Goal: Communication & Community: Share content

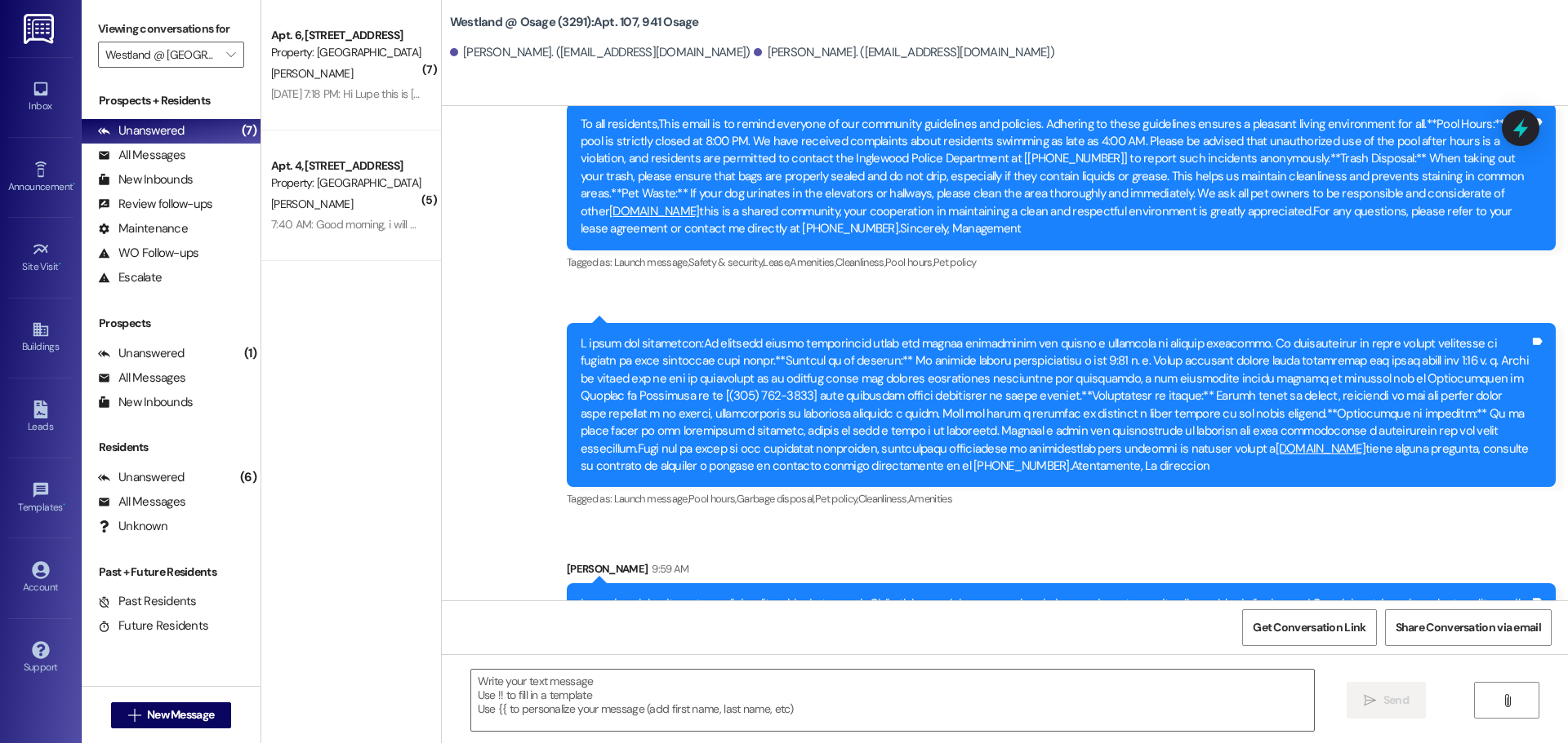
scroll to position [64974, 0]
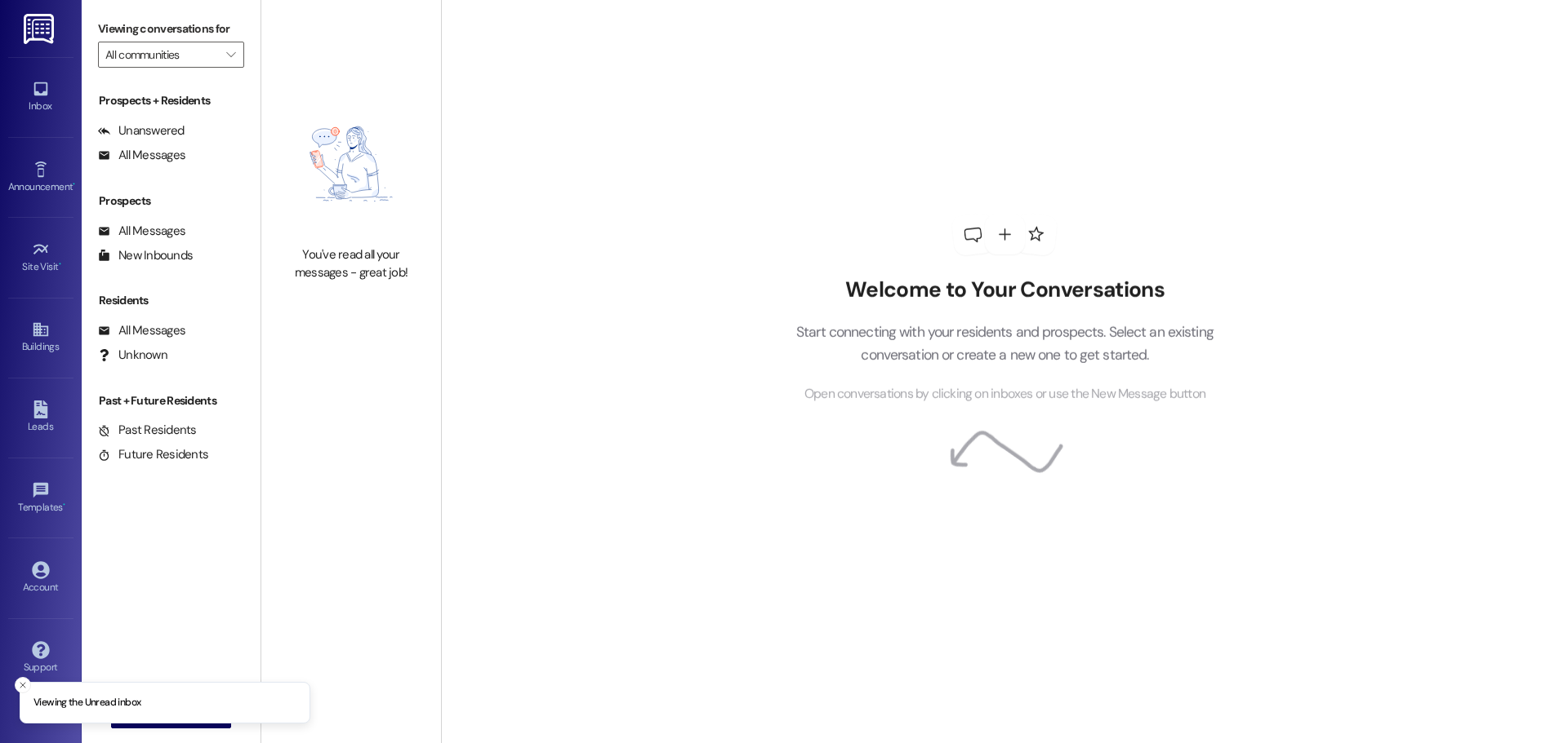
type input "Westland @ [GEOGRAPHIC_DATA] ([STREET_ADDRESS][PERSON_NAME]) (3306)"
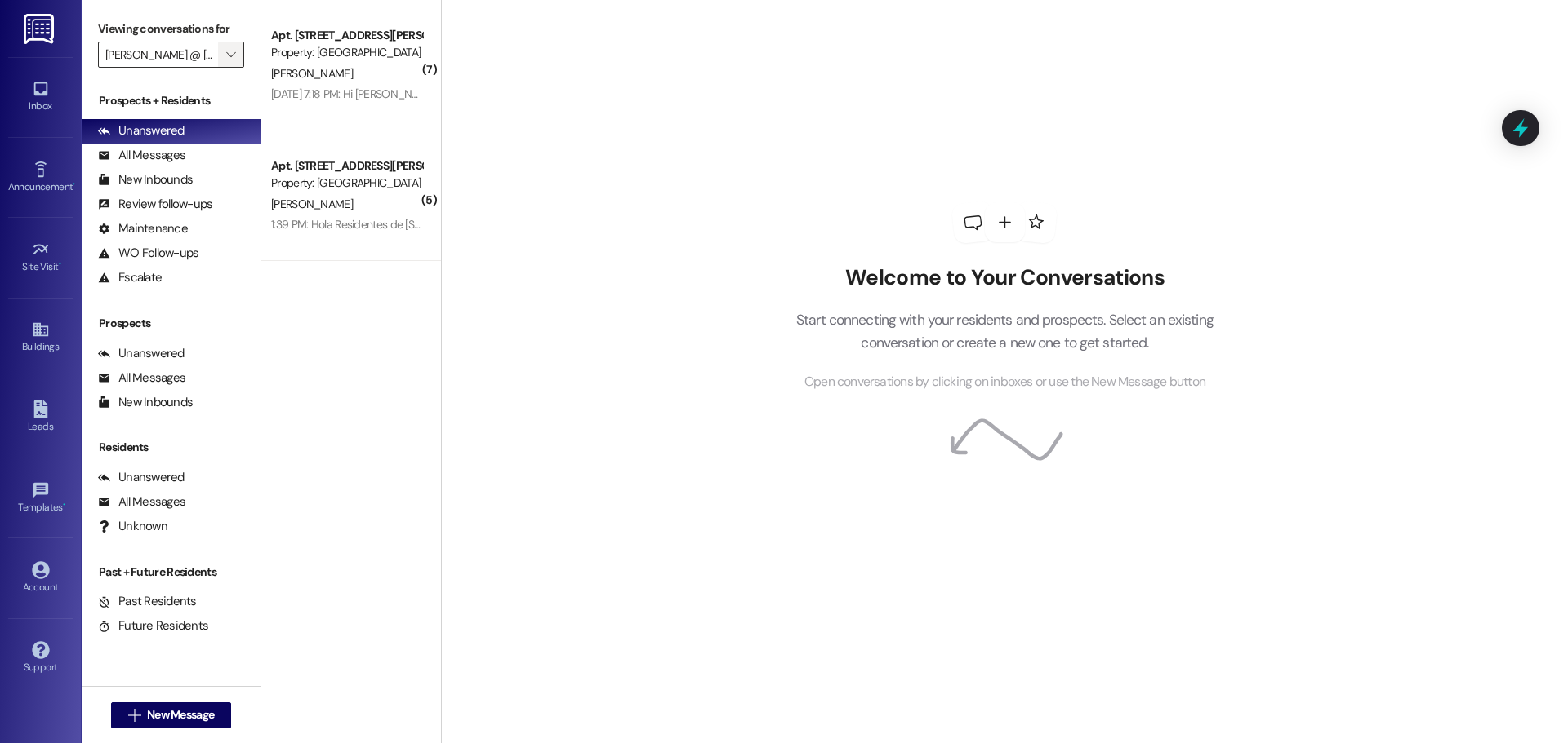
click at [230, 56] on icon "" at bounding box center [230, 55] width 9 height 13
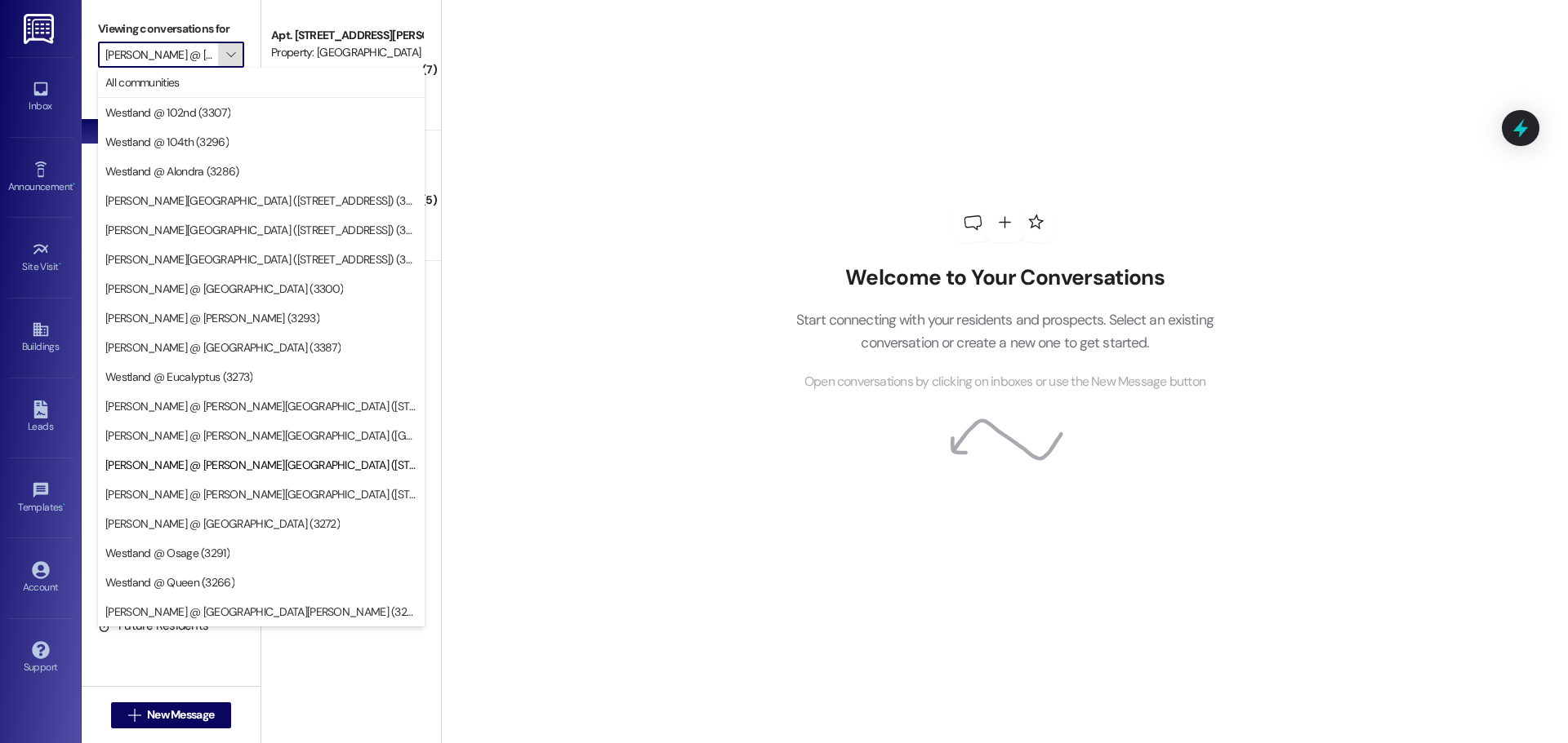
scroll to position [0, 122]
click at [230, 56] on icon "" at bounding box center [230, 55] width 9 height 13
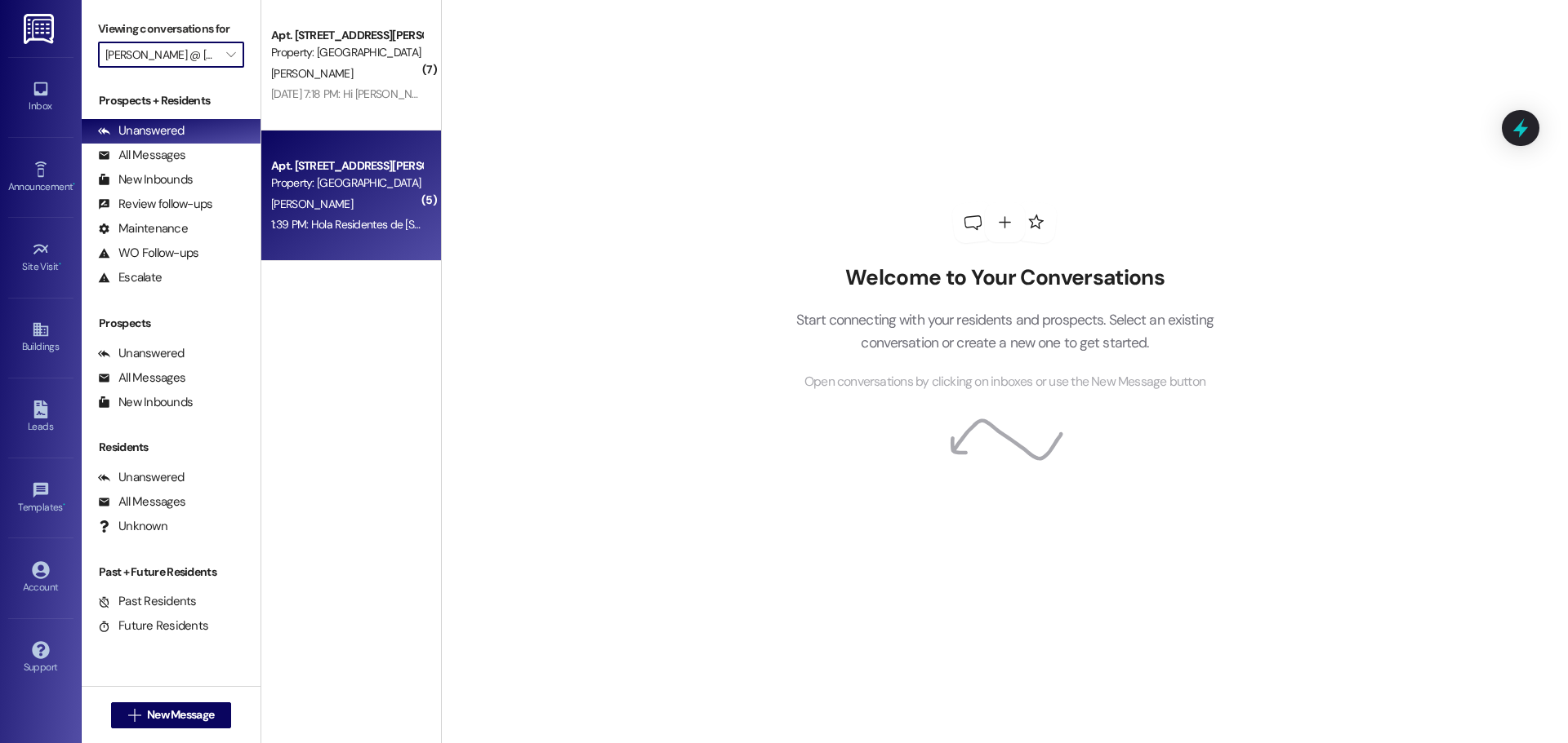
click at [358, 176] on div "Property: [GEOGRAPHIC_DATA] @ [GEOGRAPHIC_DATA] ([STREET_ADDRESS][PERSON_NAME])…" at bounding box center [346, 183] width 151 height 17
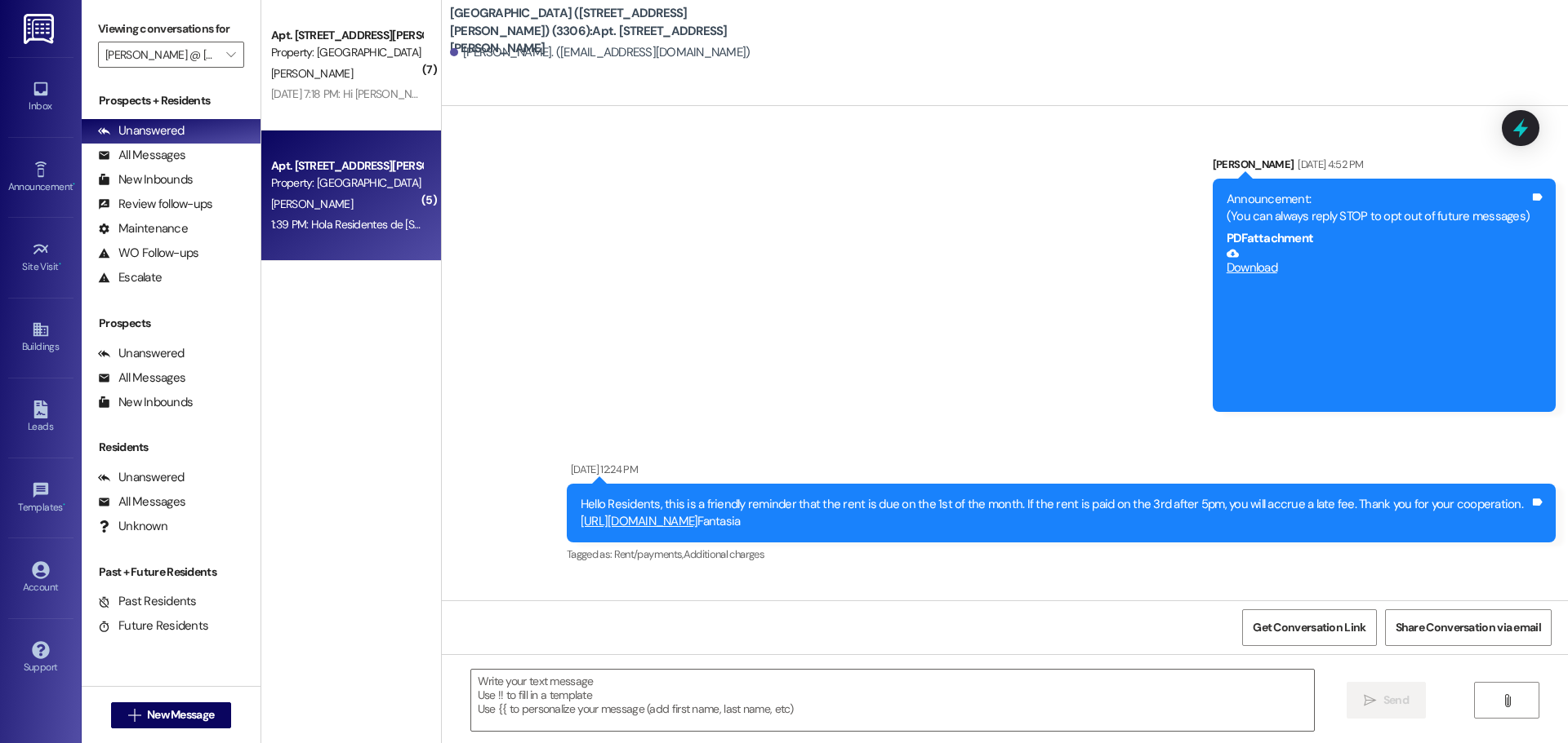
scroll to position [17612, 0]
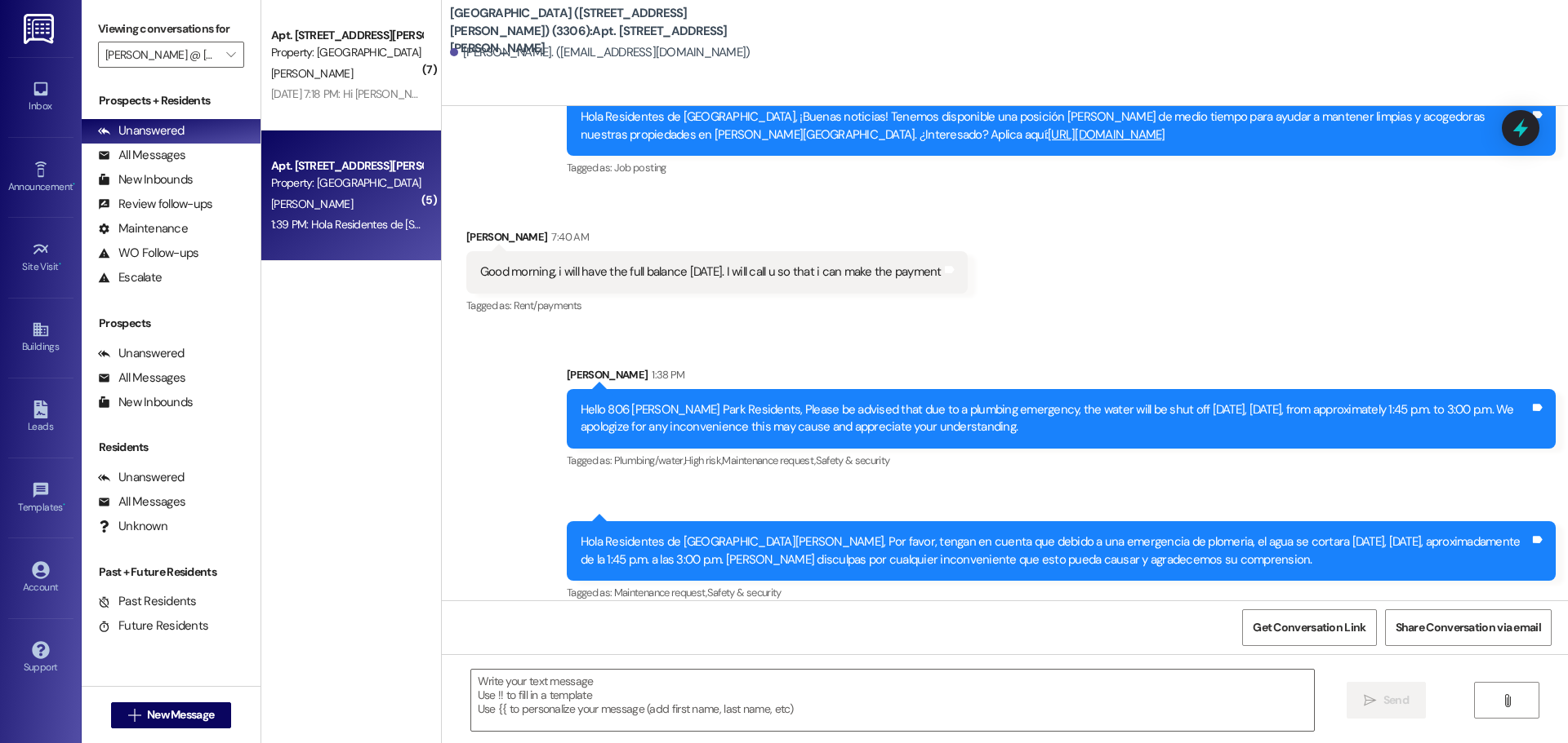
drag, startPoint x: 1063, startPoint y: 413, endPoint x: 566, endPoint y: 399, distance: 497.2
click at [567, 399] on div "Hello 806 Hyde Park Residents, Please be advised that due to a plumbing emergen…" at bounding box center [1061, 419] width 988 height 60
copy div "Hello [STREET_ADDRESS] Residents, Please be advised that due to a plumbing emer…"
click at [884, 509] on div "Announcement, sent via SMS 1:39 PM Lupe Dominguez 1:39 PM Hola Residentes de 80…" at bounding box center [1061, 563] width 1014 height 108
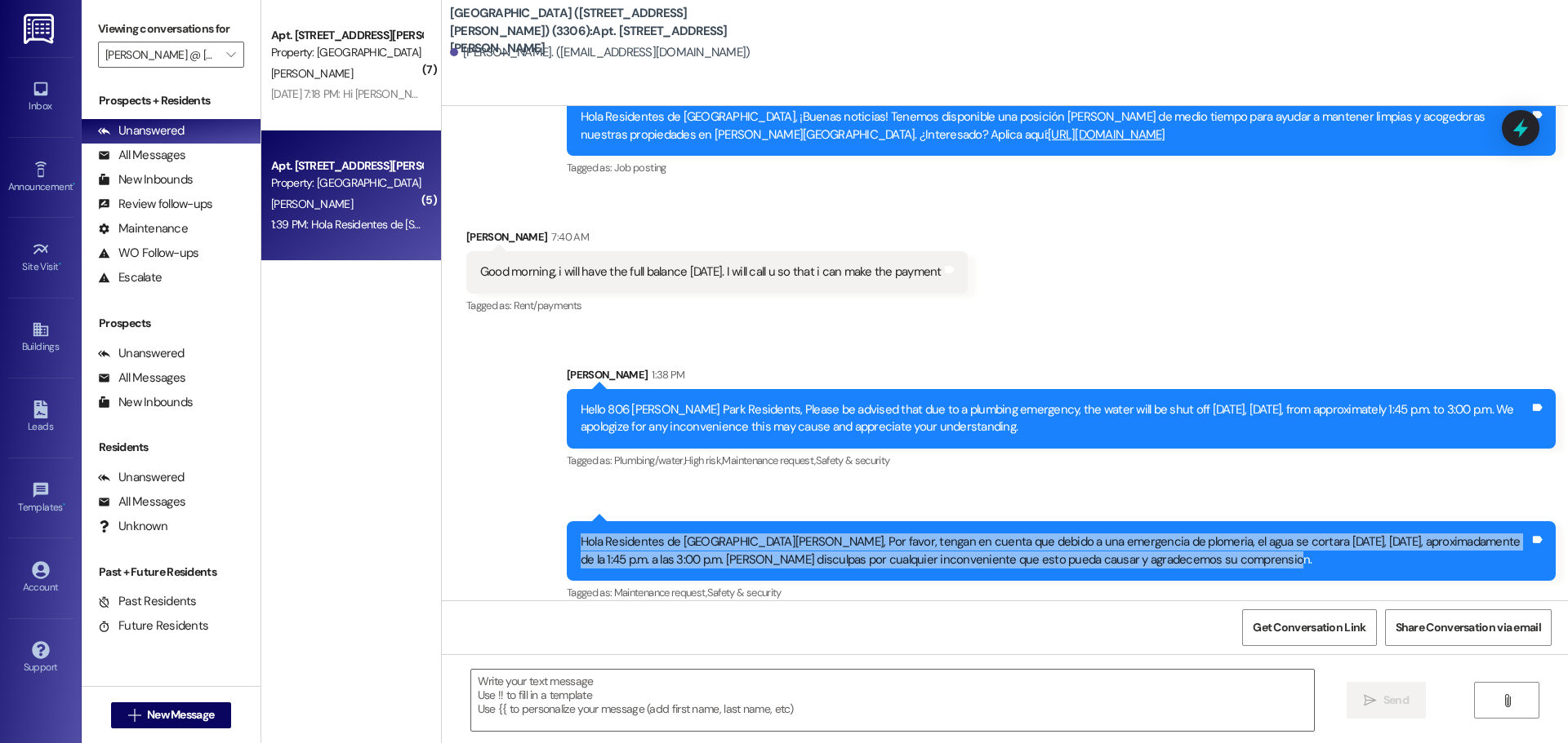
drag, startPoint x: 1244, startPoint y: 548, endPoint x: 564, endPoint y: 523, distance: 680.5
click at [567, 523] on div "Hola Residentes de 806 Hyde Park, Por favor, tengan en cuenta que debido a una …" at bounding box center [1061, 551] width 988 height 60
copy div "Hola Residentes de [GEOGRAPHIC_DATA], Por favor, [PERSON_NAME] en cuenta que de…"
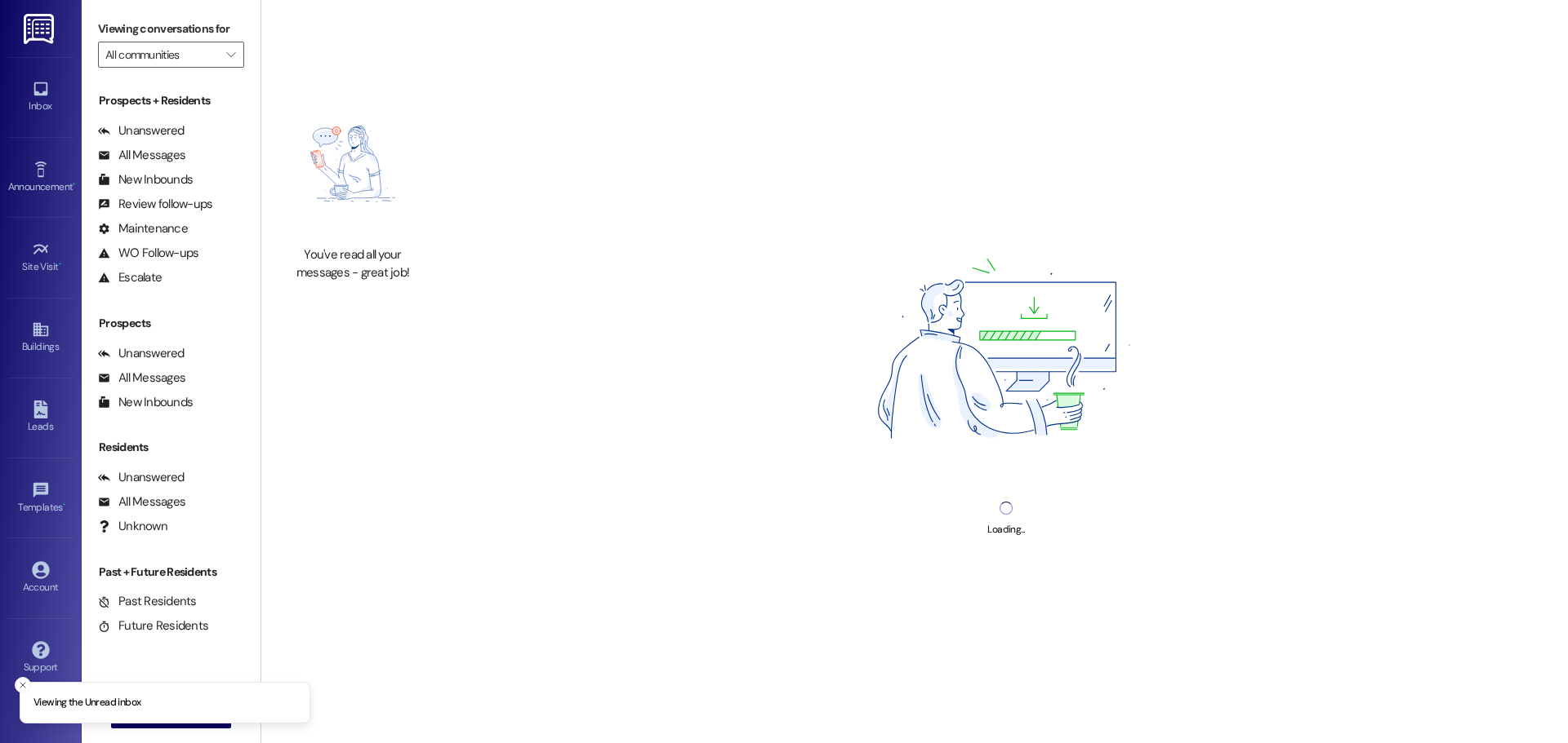
type input "Westland @ [GEOGRAPHIC_DATA] ([STREET_ADDRESS][PERSON_NAME]) (3306)"
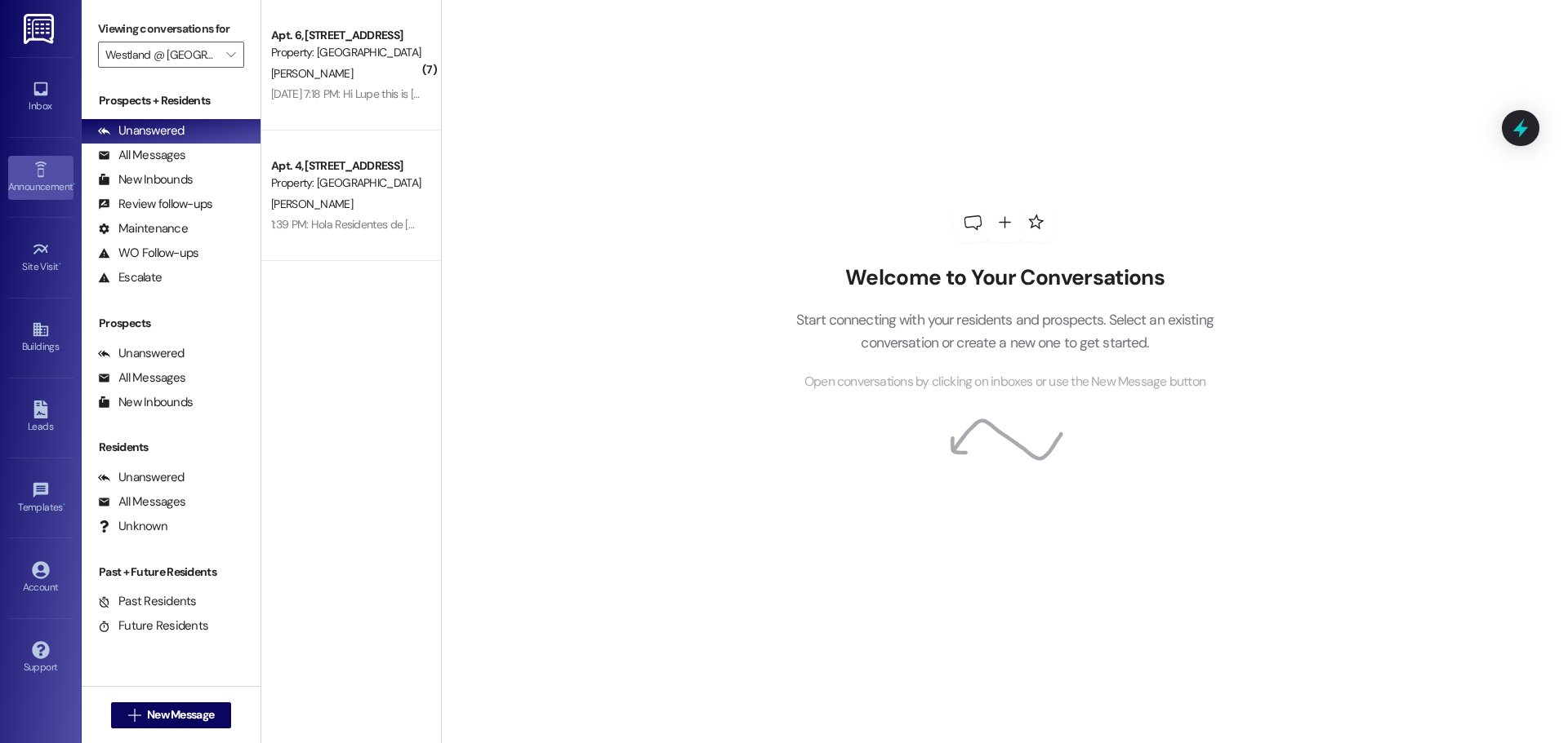
click at [25, 174] on link "Announcement •" at bounding box center [41, 178] width 66 height 44
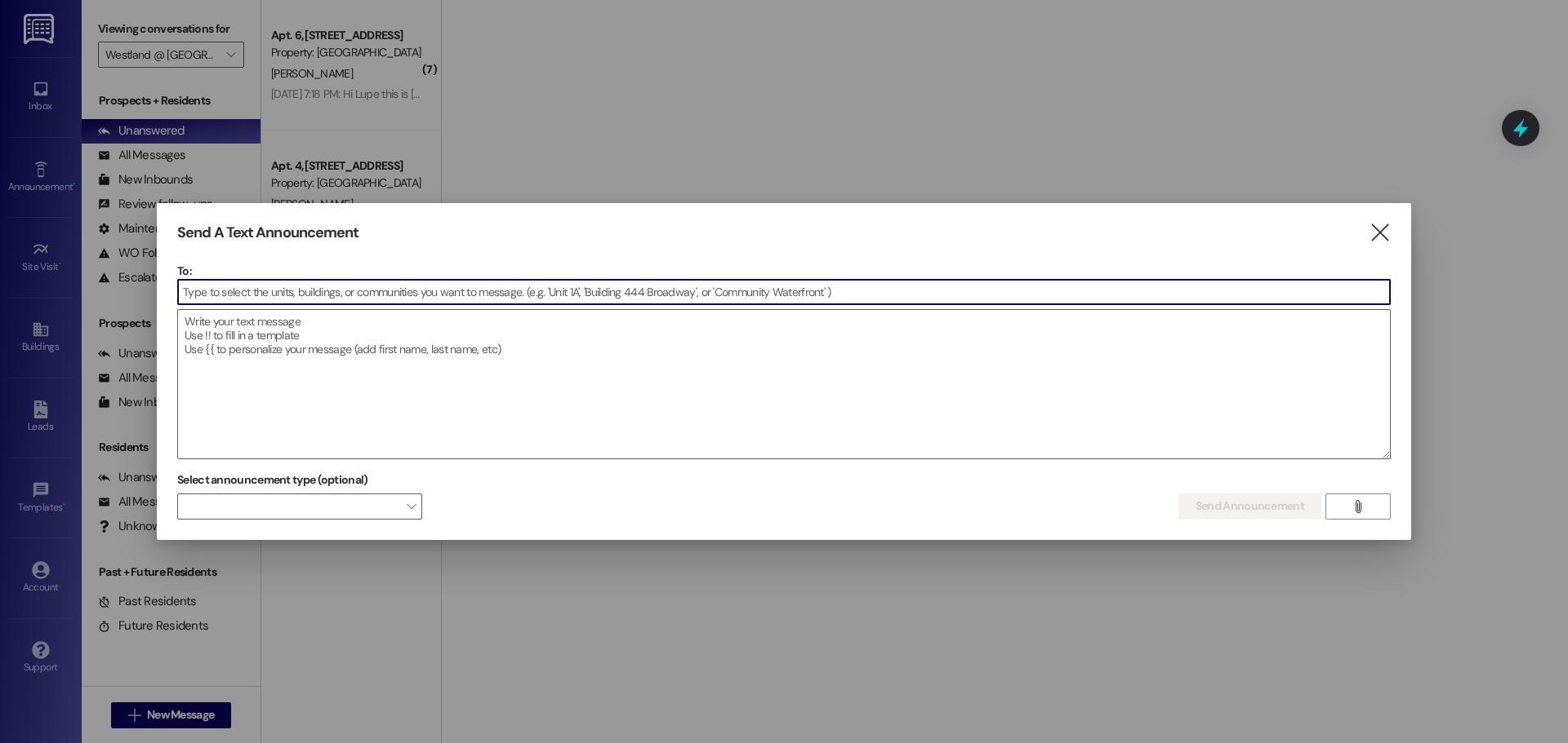
click at [296, 286] on input at bounding box center [784, 291] width 1212 height 24
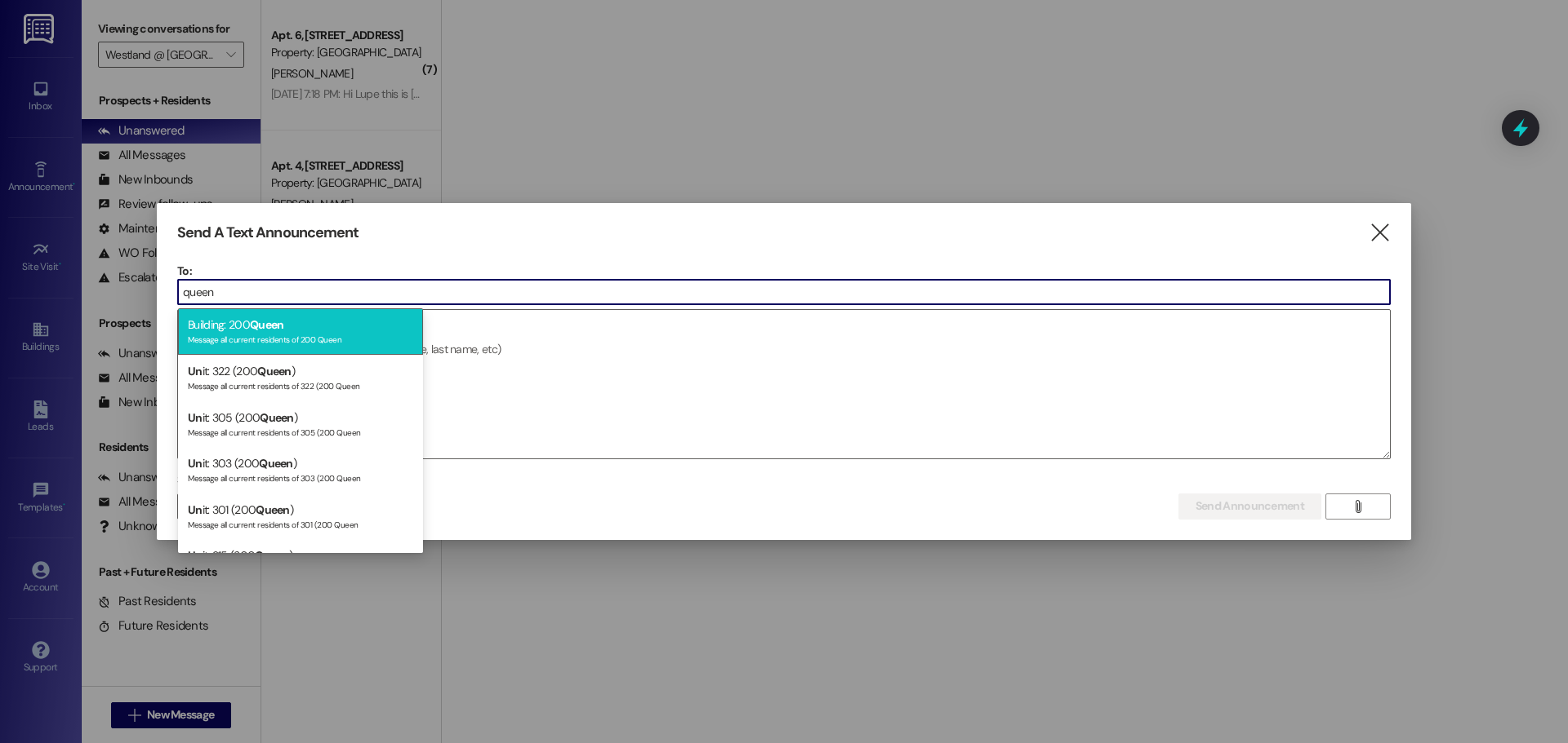
type input "queen"
click at [266, 315] on div "Building: 200 Queen Message all current residents of 200 Queen" at bounding box center [301, 332] width 245 height 46
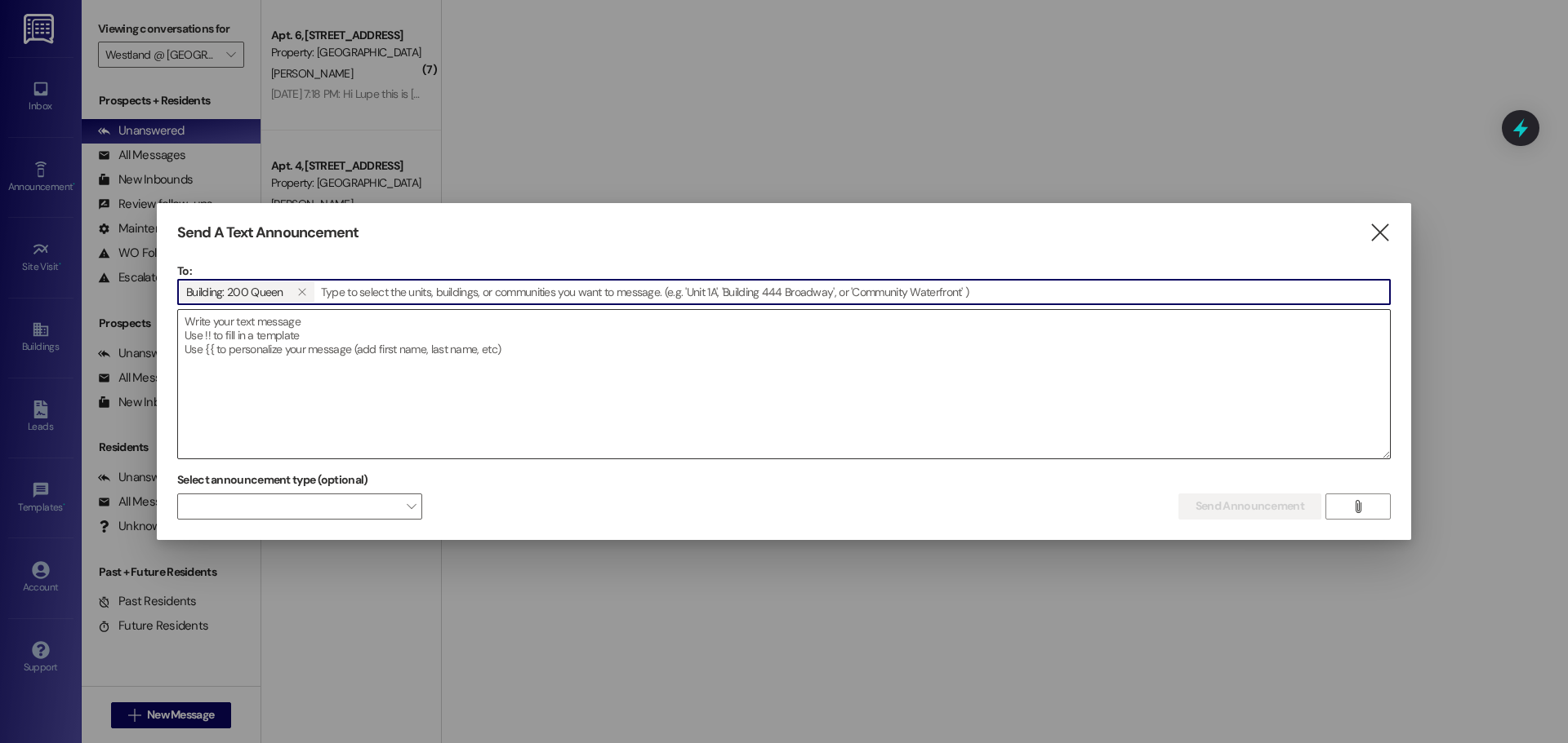
click at [321, 329] on textarea at bounding box center [784, 385] width 1212 height 148
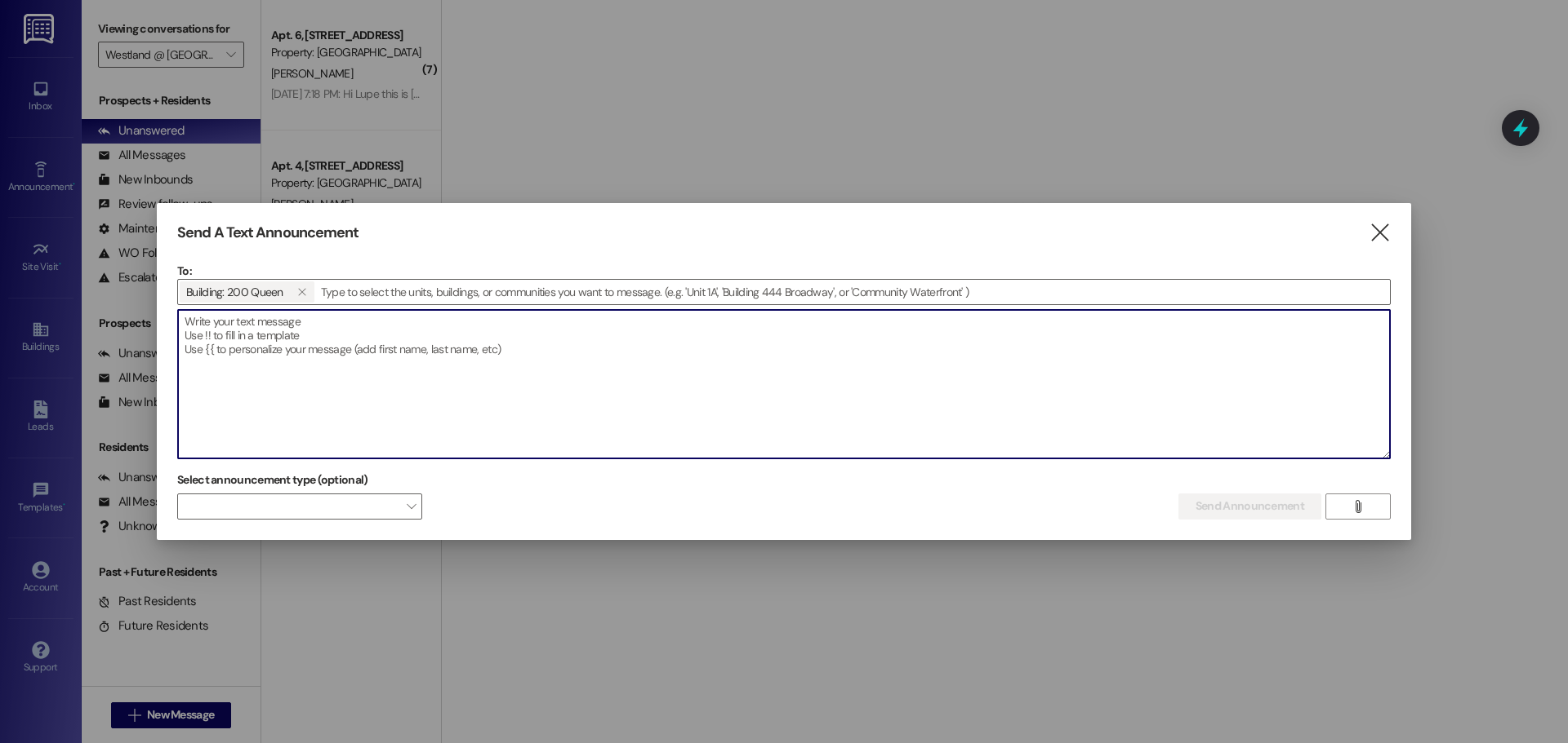
paste textarea "Hello [STREET_ADDRESS] Residents, Please be advised that due to a plumbing emer…"
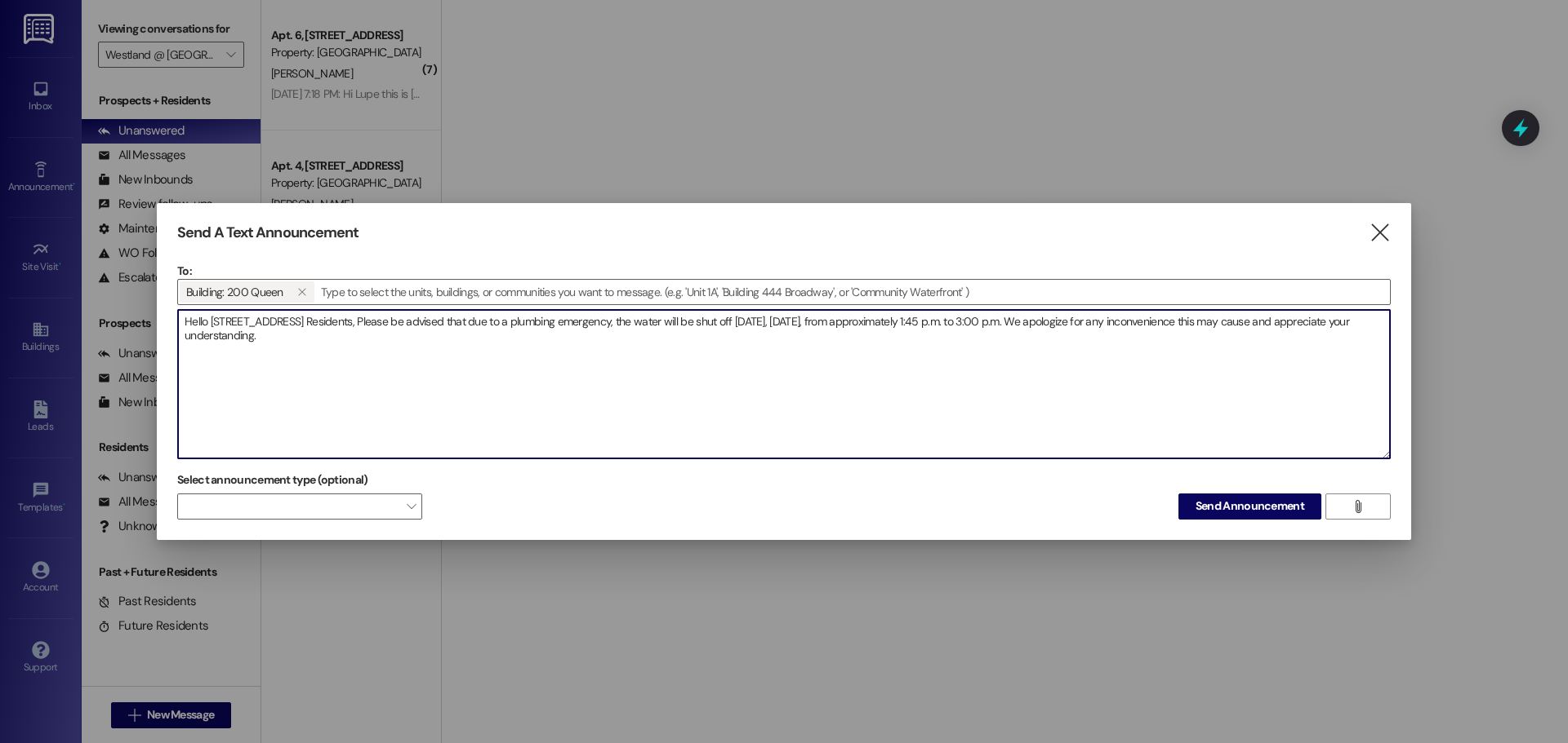
click at [207, 319] on textarea "Hello [STREET_ADDRESS] Residents, Please be advised that due to a plumbing emer…" at bounding box center [784, 385] width 1212 height 148
click at [940, 326] on textarea "Hello Queen Residents, Please be advised that due to a plumbing emergency, the …" at bounding box center [784, 385] width 1212 height 148
type textarea "Hello Queen Residents, Please be advised that due to a plumbing emergency, the …"
click at [1247, 512] on span "Send Announcement" at bounding box center [1250, 507] width 109 height 17
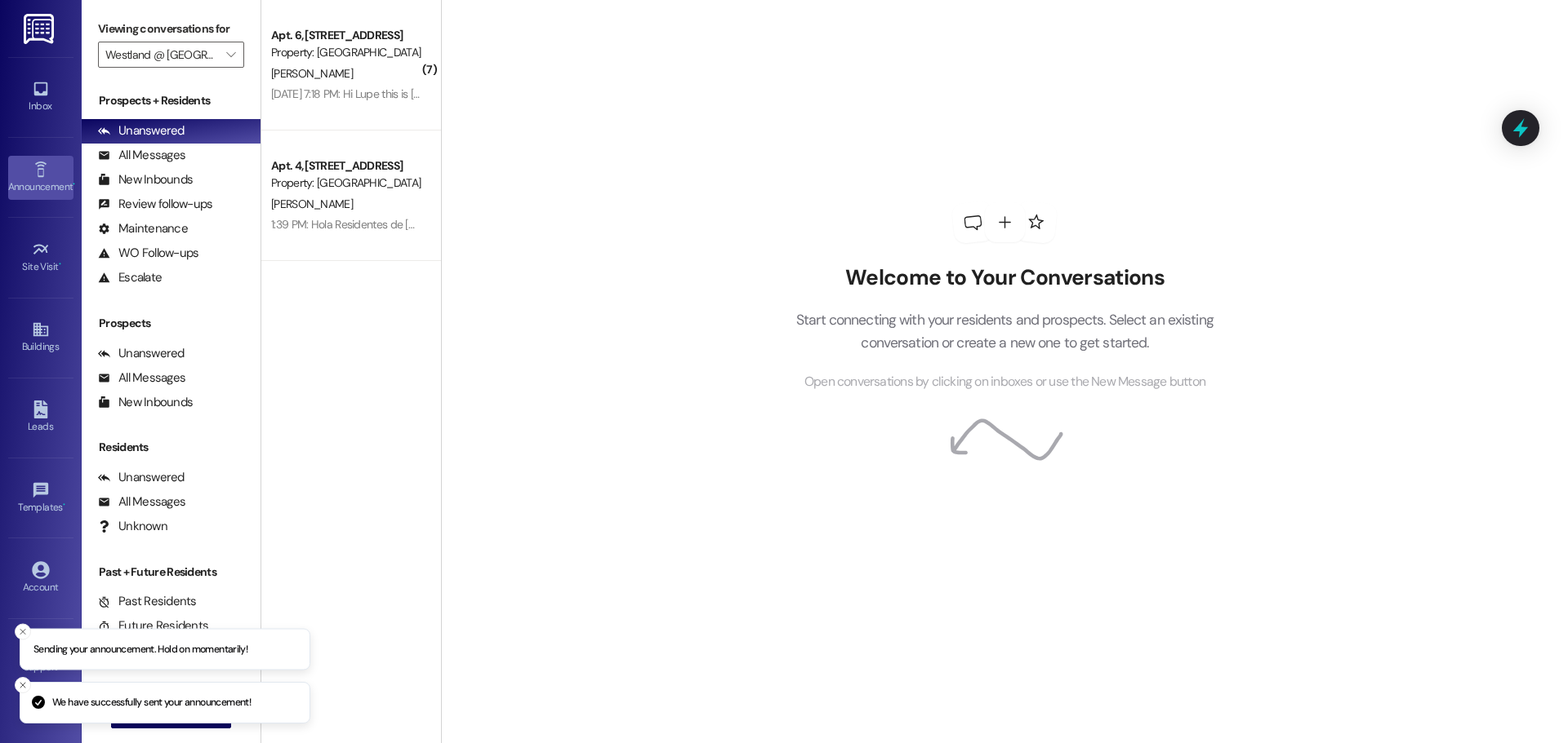
click at [34, 179] on div "Announcement •" at bounding box center [41, 186] width 82 height 16
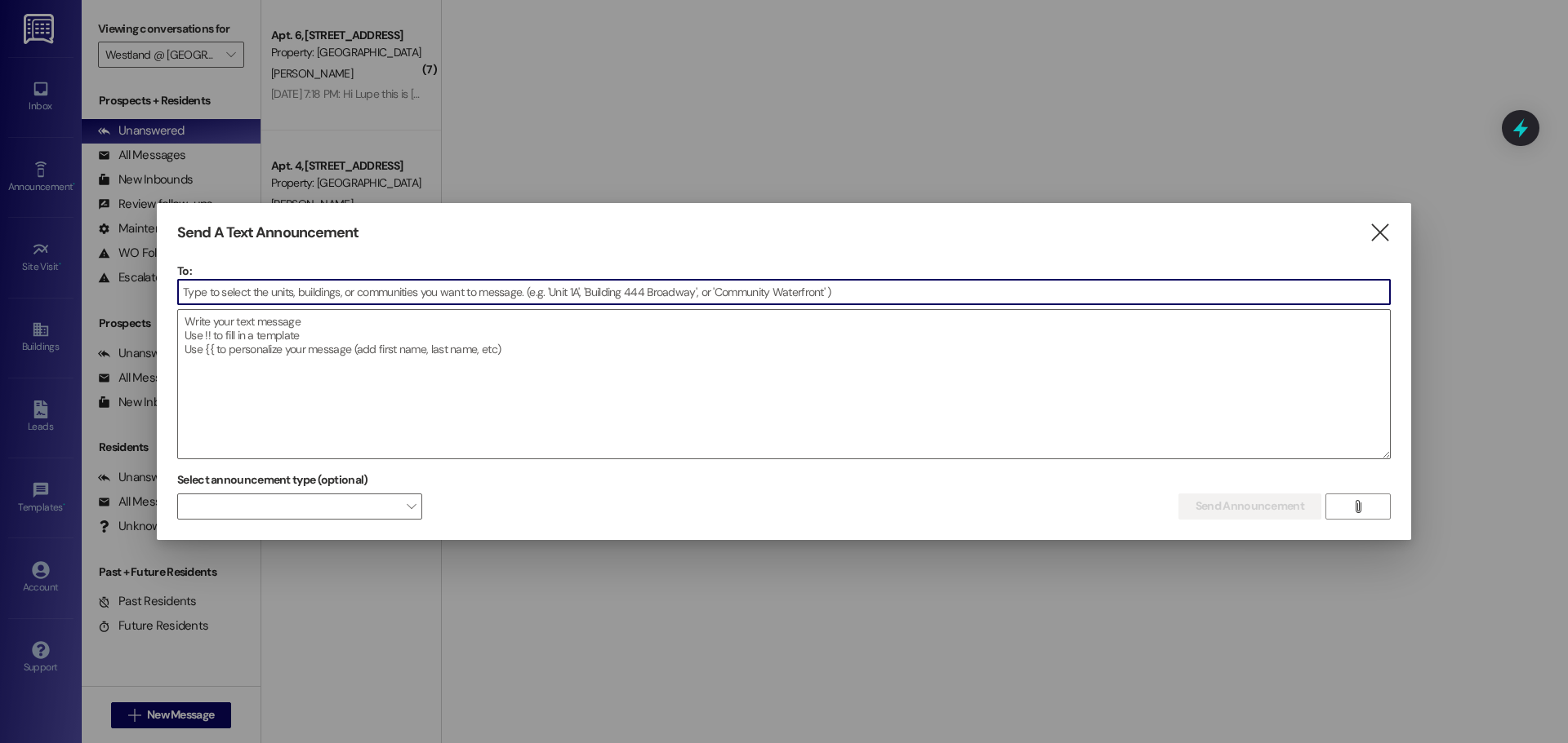
click at [285, 296] on input at bounding box center [784, 291] width 1212 height 24
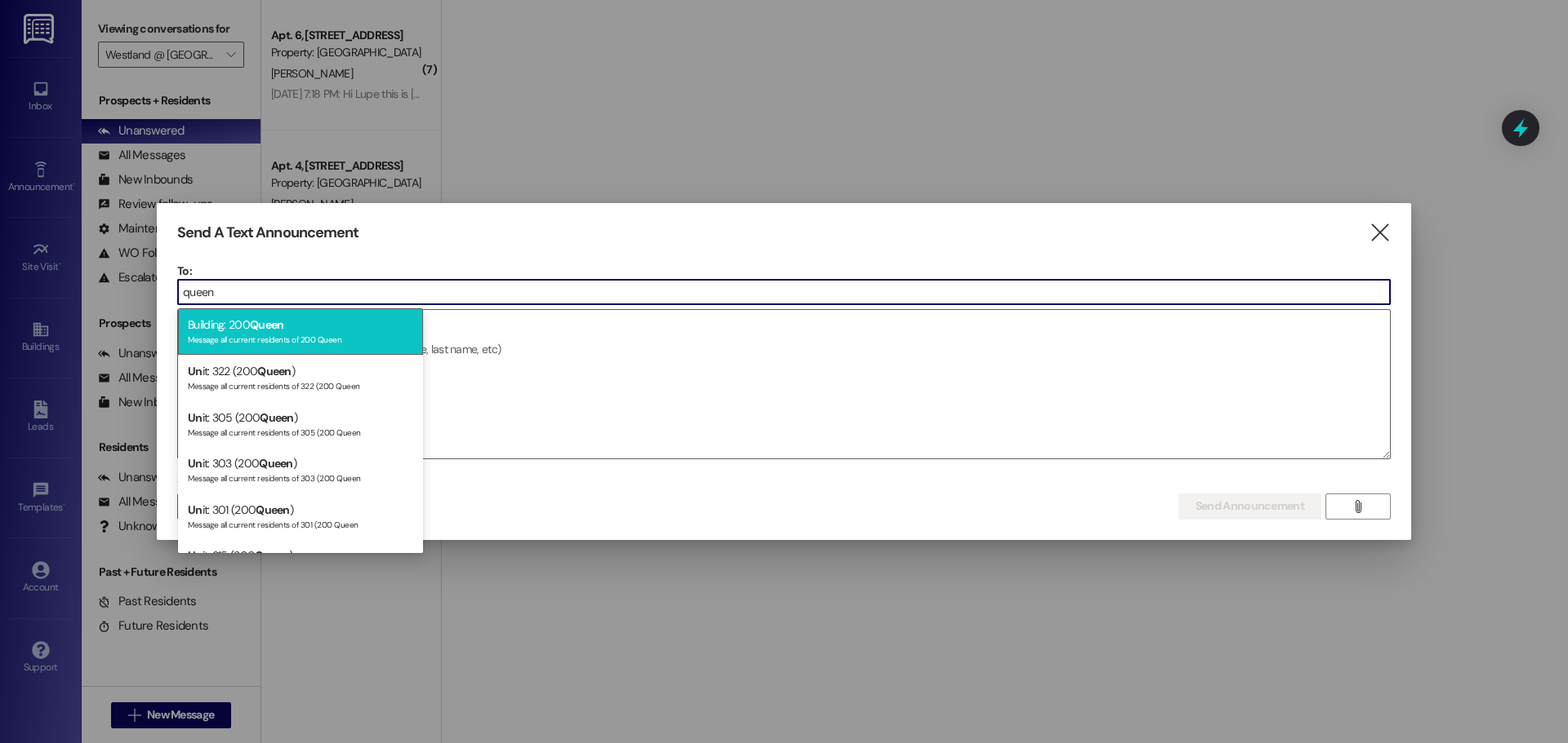
type input "queen"
click at [267, 328] on span "Queen" at bounding box center [267, 324] width 35 height 14
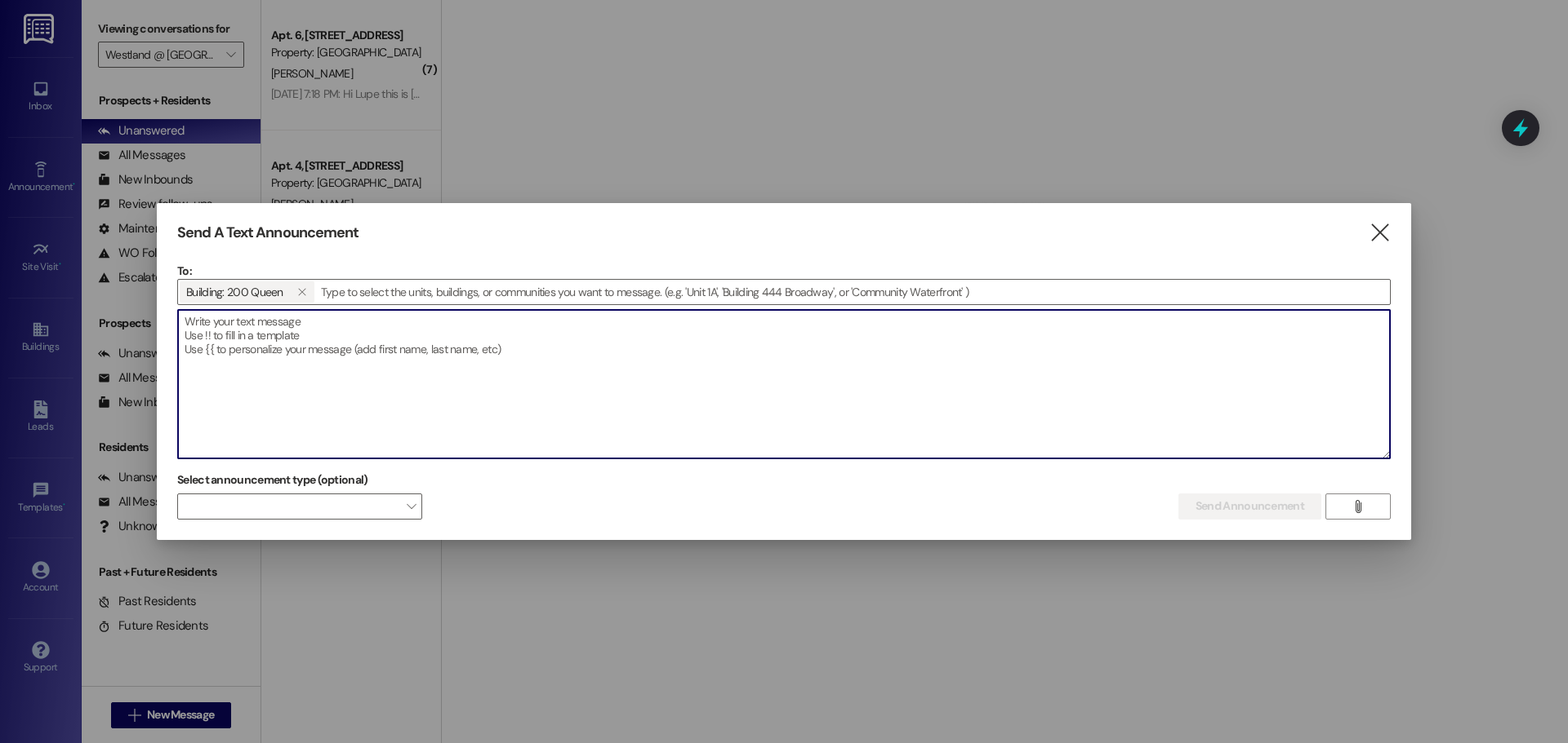
click at [233, 338] on textarea at bounding box center [784, 385] width 1212 height 148
paste textarea "Hola Residentes de [GEOGRAPHIC_DATA], Por favor, [PERSON_NAME] en cuenta que de…"
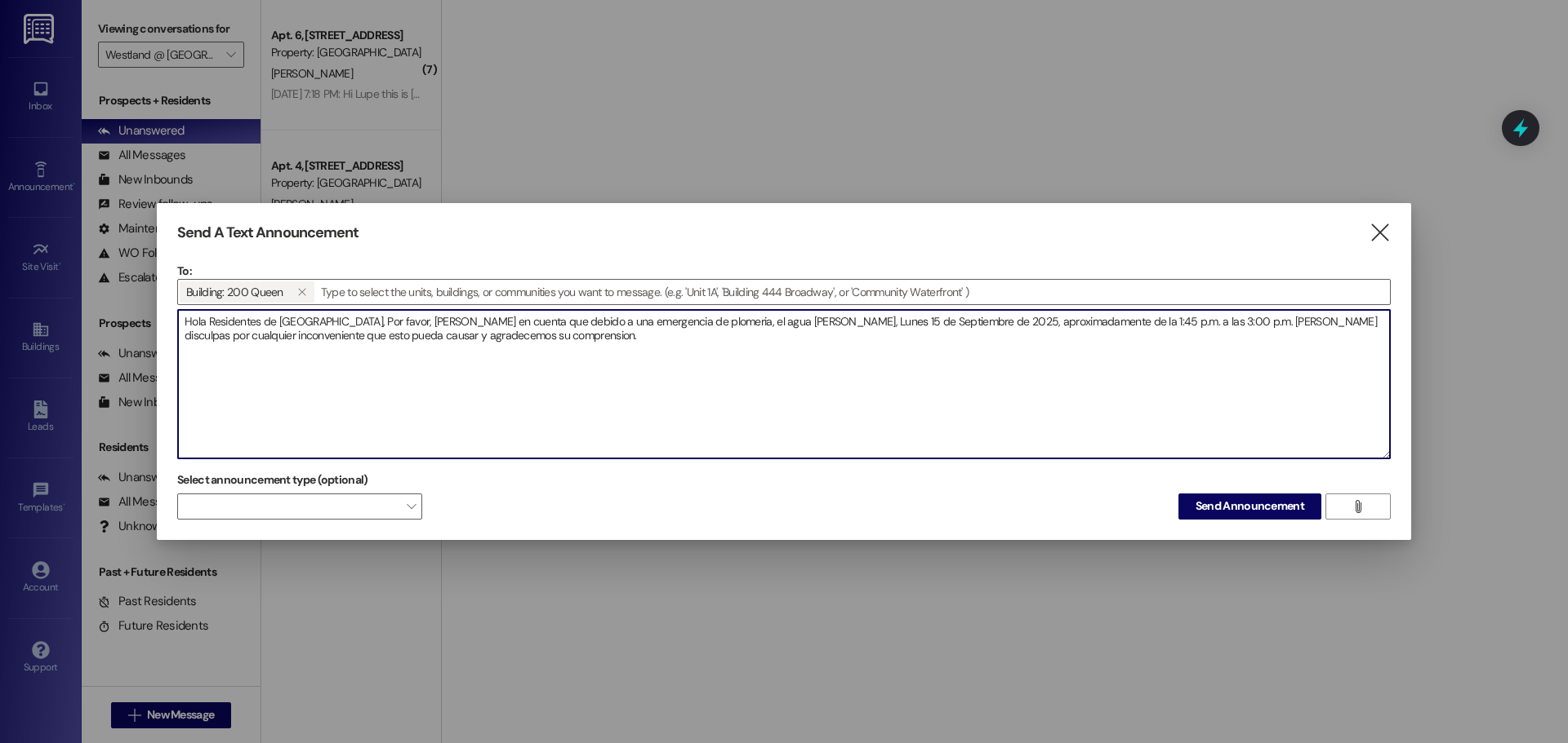
drag, startPoint x: 280, startPoint y: 317, endPoint x: 347, endPoint y: 316, distance: 67.0
click at [347, 316] on textarea "Hola Residentes de [GEOGRAPHIC_DATA], Por favor, [PERSON_NAME] en cuenta que de…" at bounding box center [784, 385] width 1212 height 148
click at [1035, 323] on textarea "Hola Residentes de Queen, Por favor, [PERSON_NAME] en cuenta que debido a una e…" at bounding box center [784, 385] width 1212 height 148
type textarea "Hola Residentes de Queen, Por favor, [PERSON_NAME] en cuenta que debido a una e…"
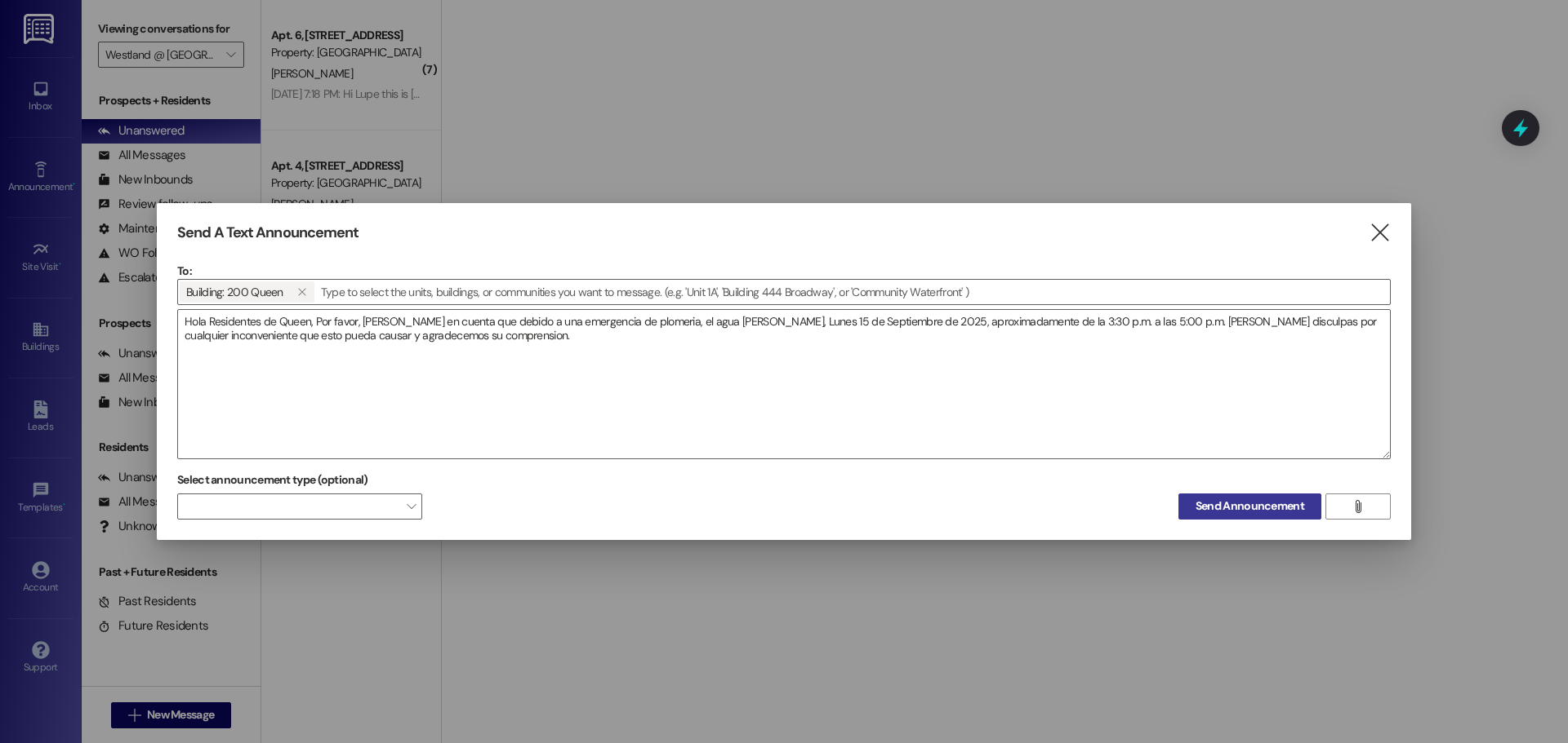
click at [1266, 512] on span "Send Announcement" at bounding box center [1250, 507] width 109 height 17
